Goal: Task Accomplishment & Management: Manage account settings

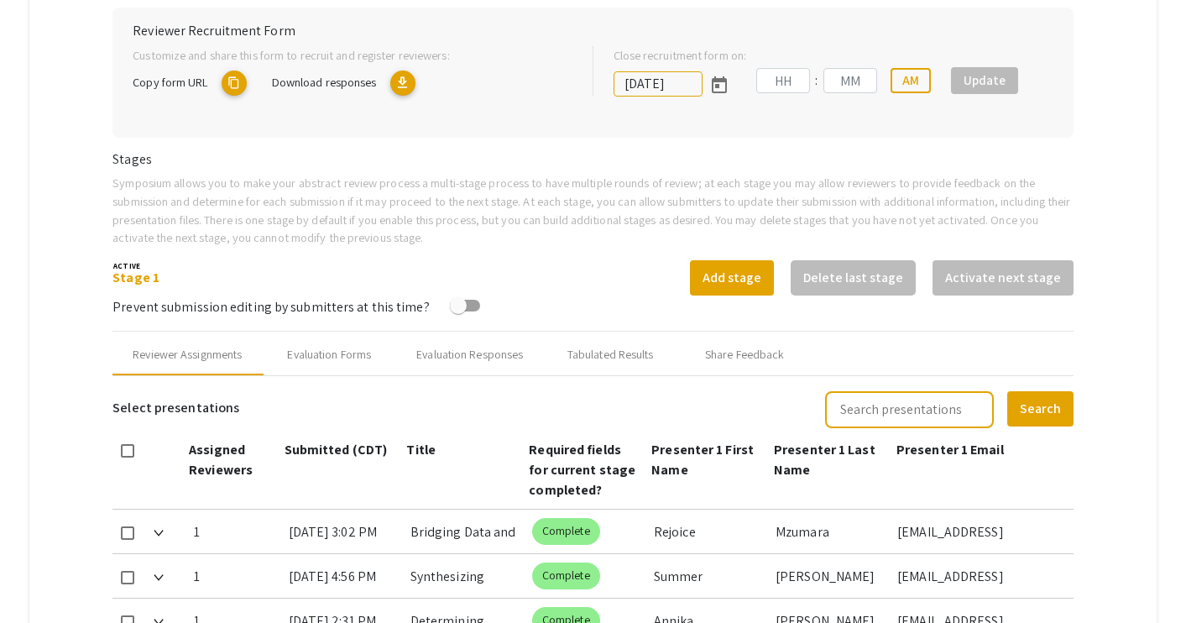
type input "[DATE]"
type input "11"
type input "59"
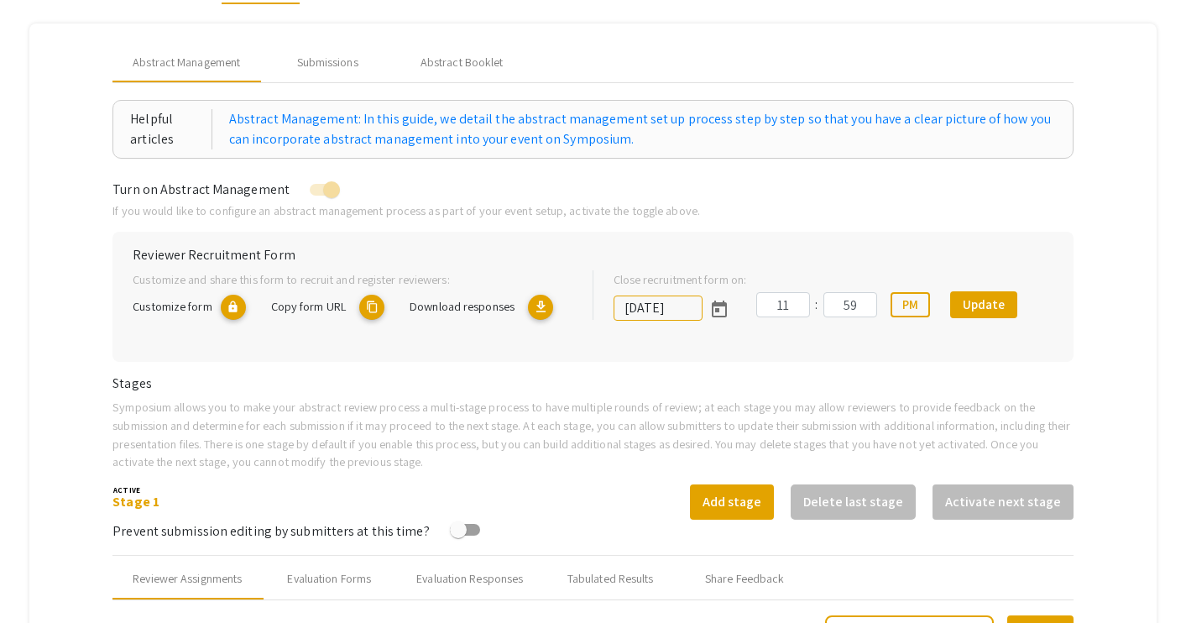
scroll to position [175, 0]
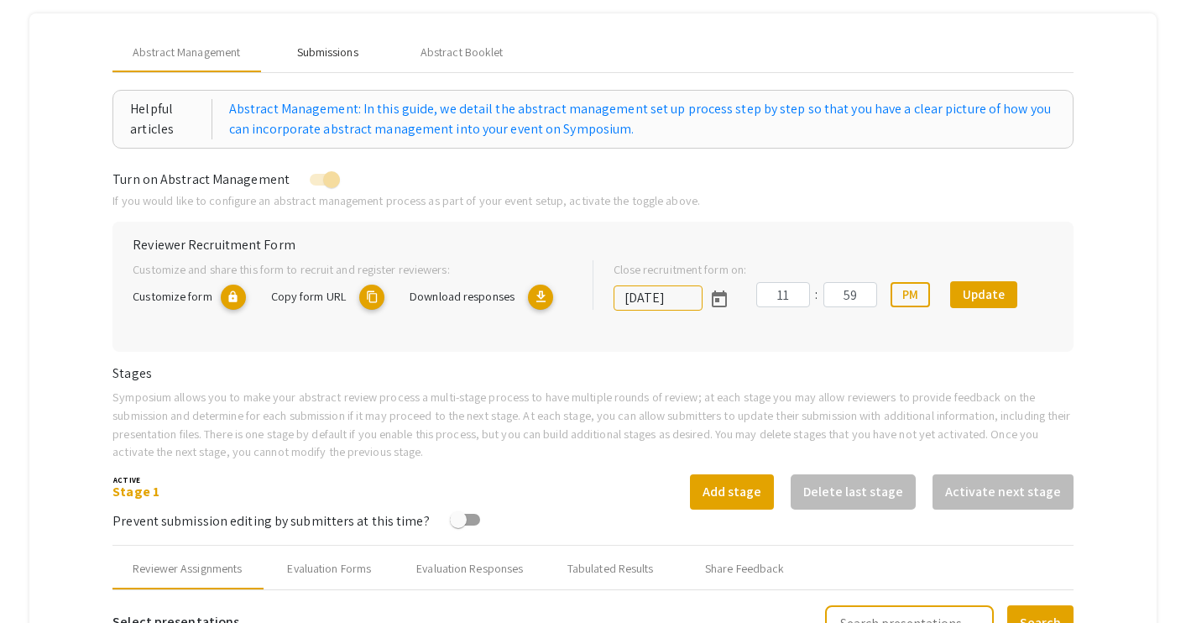
click at [340, 58] on div "Submissions" at bounding box center [327, 53] width 61 height 18
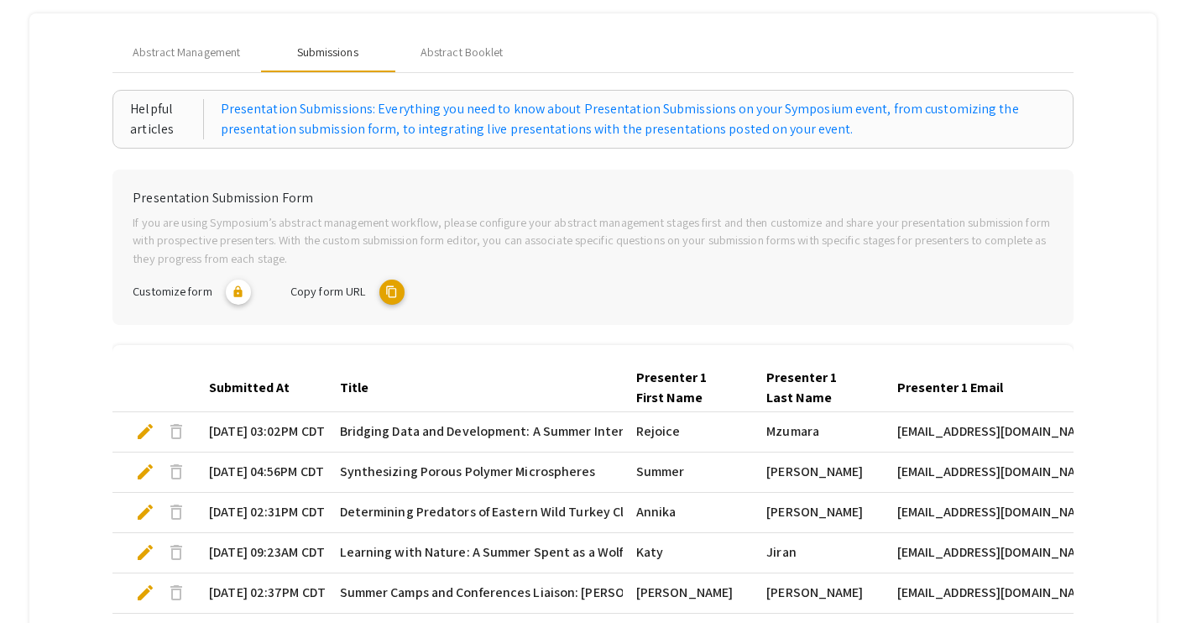
scroll to position [551, 0]
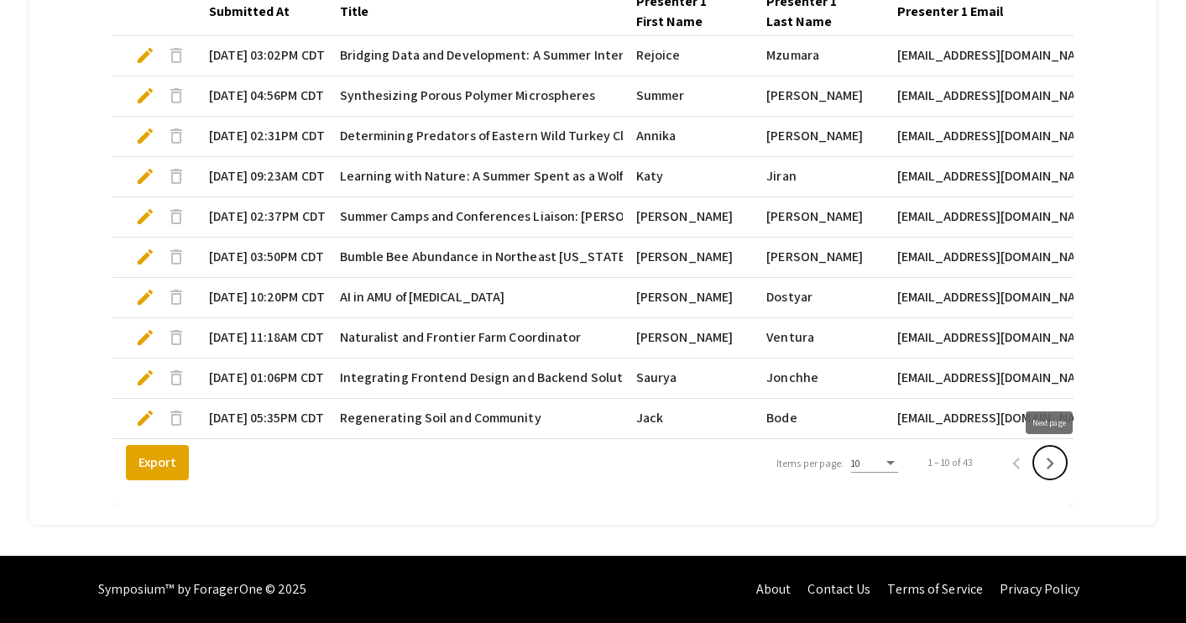
click at [1053, 461] on icon "Next page" at bounding box center [1049, 462] width 23 height 23
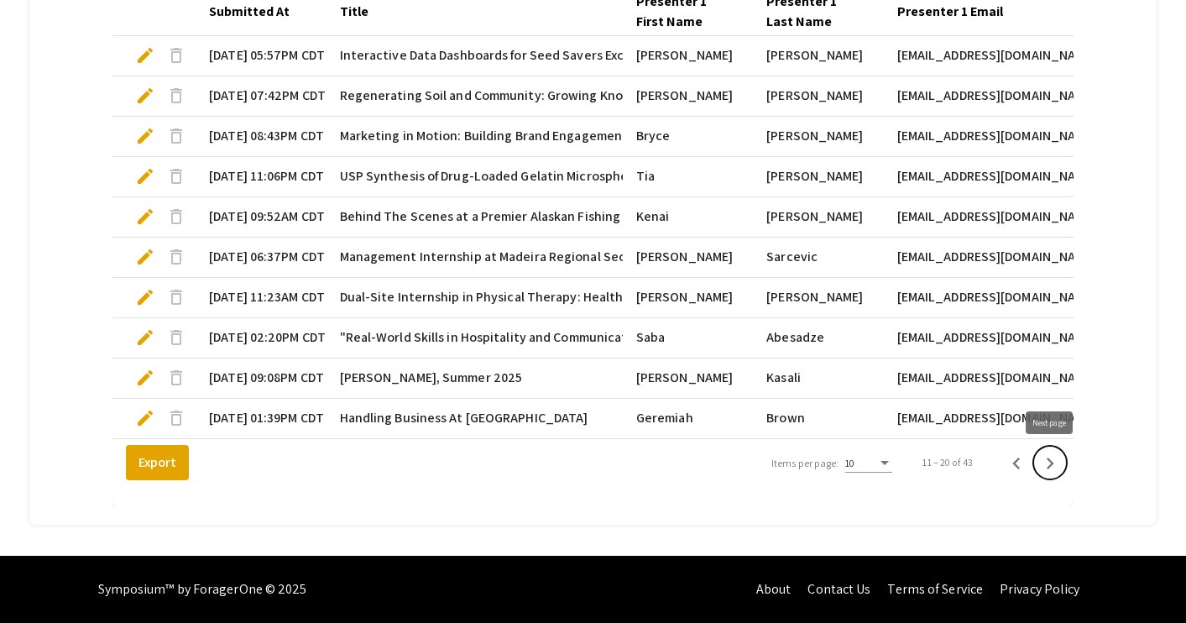
click at [1052, 463] on icon "Next page" at bounding box center [1050, 463] width 8 height 12
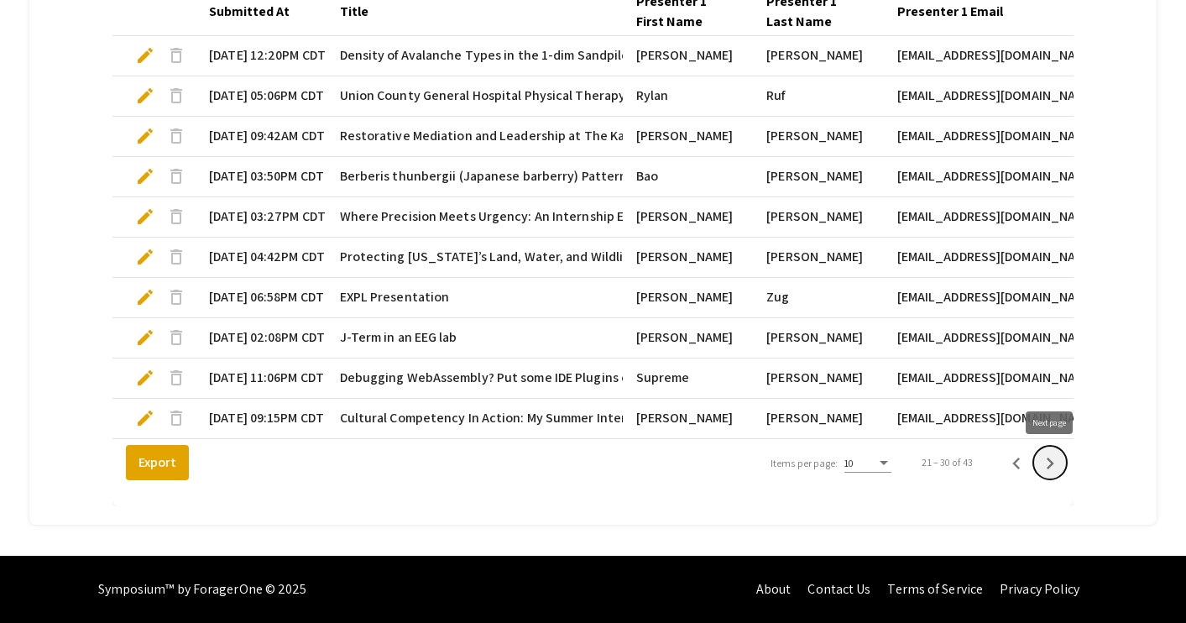
click at [1052, 463] on icon "Next page" at bounding box center [1050, 463] width 8 height 12
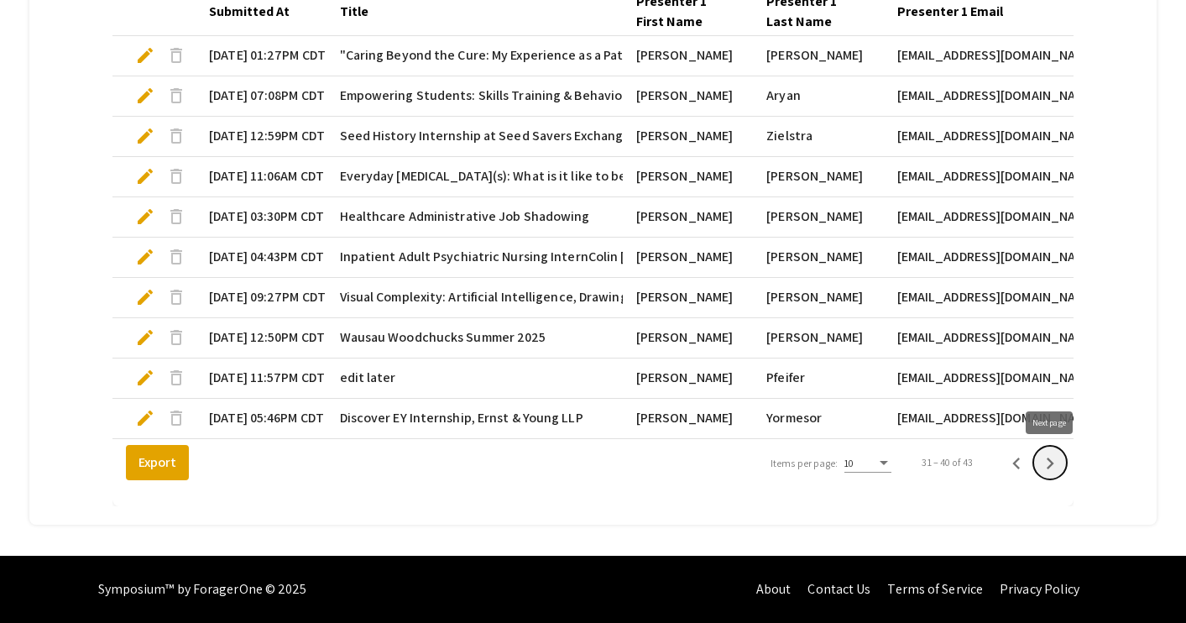
click at [1054, 463] on icon "Next page" at bounding box center [1049, 462] width 23 height 23
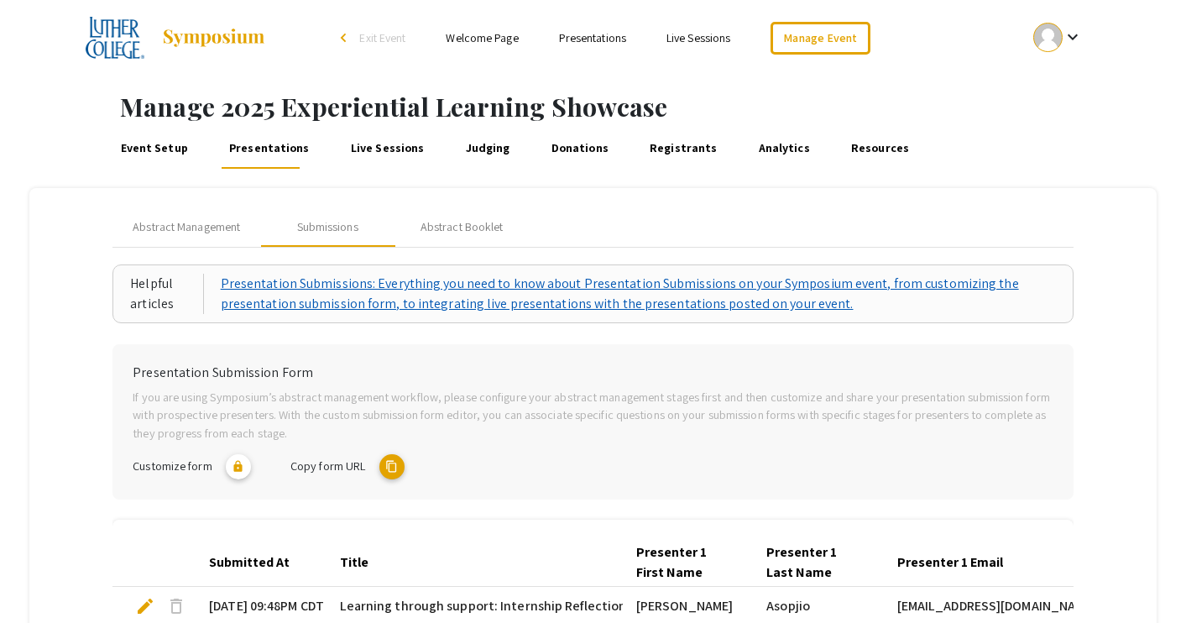
scroll to position [412, 0]
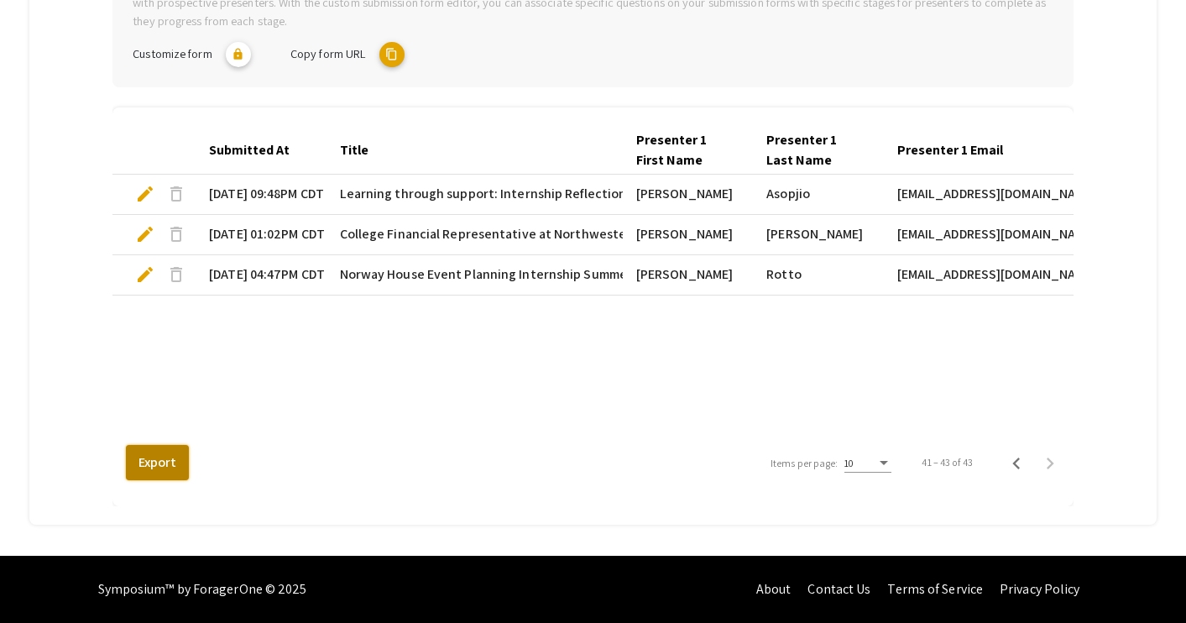
click at [146, 459] on button "Export" at bounding box center [157, 462] width 63 height 35
